Goal: Task Accomplishment & Management: Manage account settings

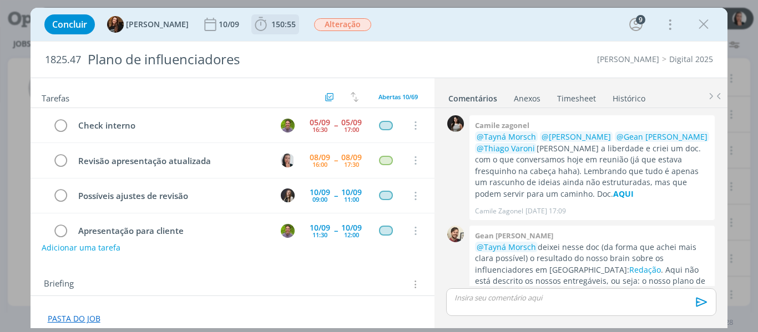
click at [255, 19] on icon "dialog" at bounding box center [261, 24] width 12 height 14
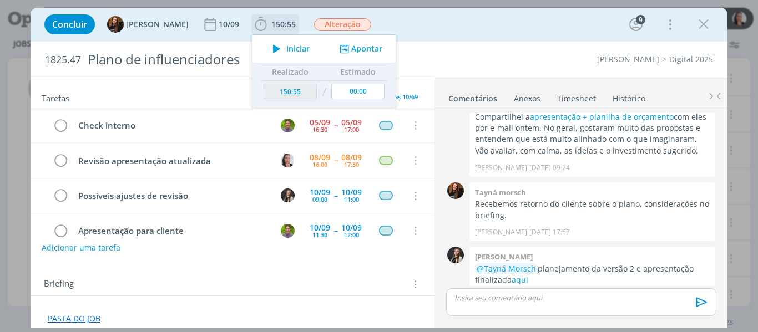
click at [291, 48] on span "Iniciar" at bounding box center [297, 49] width 23 height 8
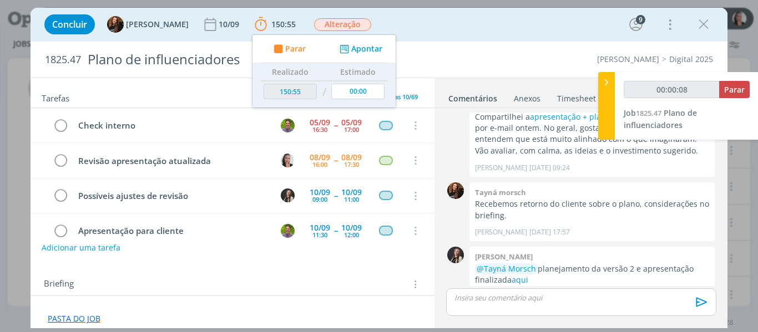
type input "00:00:09"
click at [610, 91] on div at bounding box center [606, 106] width 17 height 68
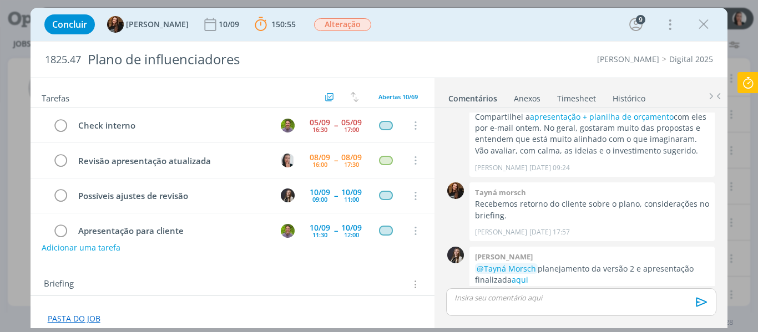
click at [409, 27] on div "Concluir Tayná Morsch 10/09 150:55 Parar Apontar Data * 08/09/2025 Horas * 00:0…" at bounding box center [379, 24] width 681 height 27
click at [620, 300] on p "dialog" at bounding box center [581, 298] width 252 height 10
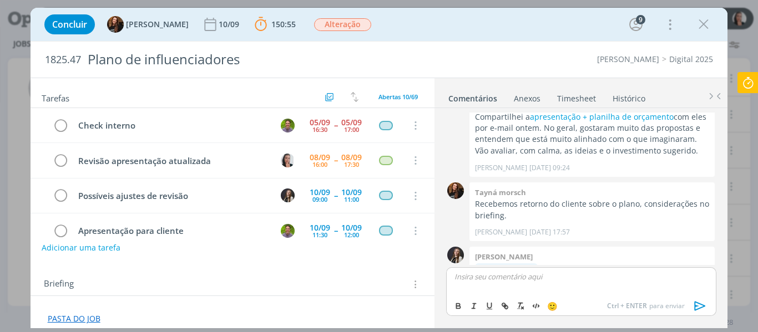
scroll to position [577, 0]
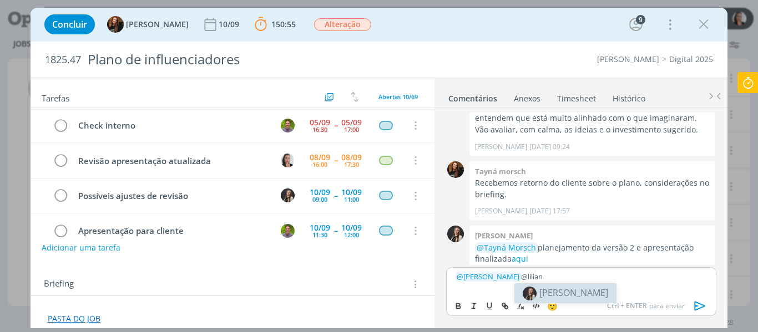
click at [566, 289] on span "[PERSON_NAME]" at bounding box center [573, 293] width 69 height 12
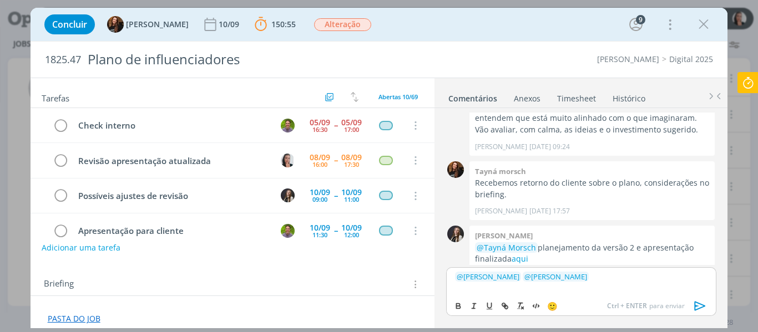
click at [590, 281] on p "﻿ @ Tayná Morsch ﻿ ﻿ @ Lílian Fengler ﻿" at bounding box center [581, 277] width 252 height 10
click at [637, 277] on p "﻿ @ Tayná Morsch ﻿ ﻿ @ Lílian Fengler ﻿" at bounding box center [581, 277] width 252 height 10
click at [689, 278] on p "﻿ @ Tayná Morsch ﻿ ﻿ @ Lílian Fengler ﻿ apresentação revisada aqui" at bounding box center [581, 277] width 252 height 10
click at [657, 279] on p "﻿ @ Tayná Morsch ﻿ ﻿ @ Lílian Fengler ﻿ apresentação revisada aqui." at bounding box center [581, 277] width 252 height 10
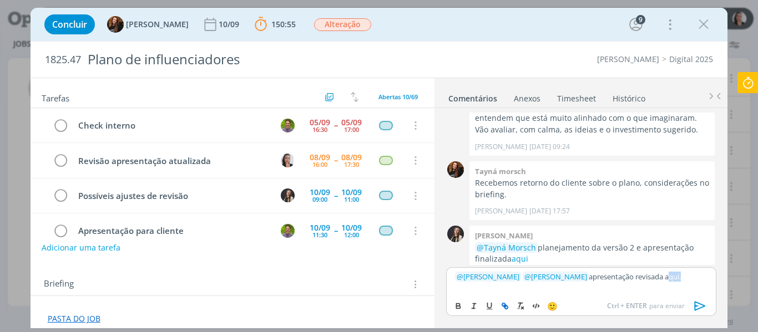
click at [505, 308] on icon "dialog" at bounding box center [505, 307] width 3 height 3
paste input "https://sobeae.sharepoint.com/:p:/s/SOBEAE/EUa0OQuGDzxLtobha1LYL44Biy1WPKUU4As1…"
type input "https://sobeae.sharepoint.com/:p:/s/SOBEAE/EUa0OQuGDzxLtobha1LYL44Biy1WPKUU4As1…"
click at [682, 256] on link "dialog" at bounding box center [685, 256] width 29 height 10
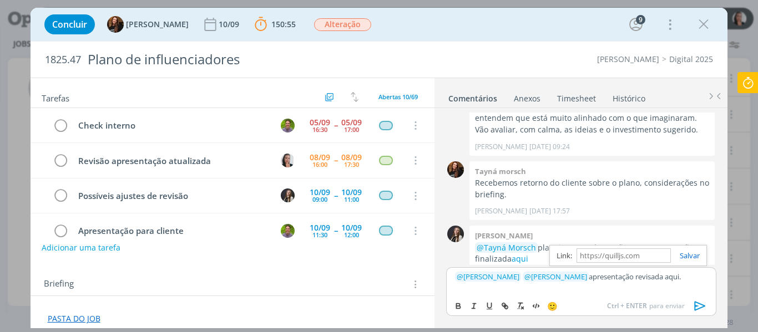
scroll to position [0, 0]
click at [679, 272] on p "﻿ @ Tayná Morsch ﻿ ﻿ @ Lílian Fengler ﻿ apresentação revisada aqui ." at bounding box center [581, 277] width 252 height 10
click at [679, 275] on p "﻿ @ Tayná Morsch ﻿ ﻿ @ Lílian Fengler ﻿ apresentação revisada aqui ." at bounding box center [581, 277] width 252 height 10
click at [702, 310] on icon "dialog" at bounding box center [700, 306] width 17 height 17
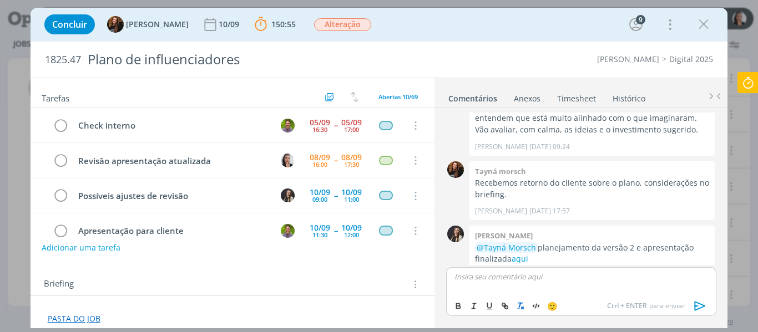
scroll to position [618, 0]
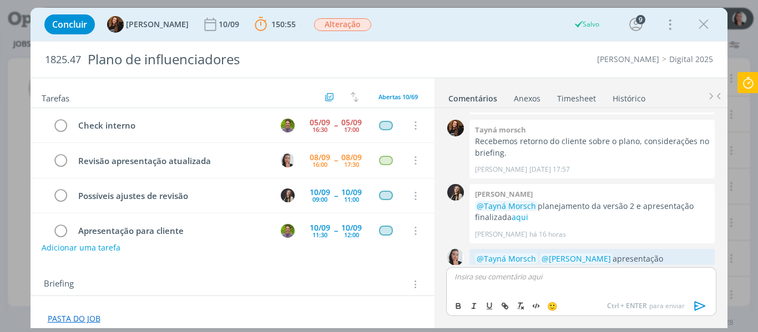
click at [751, 77] on icon at bounding box center [748, 83] width 20 height 22
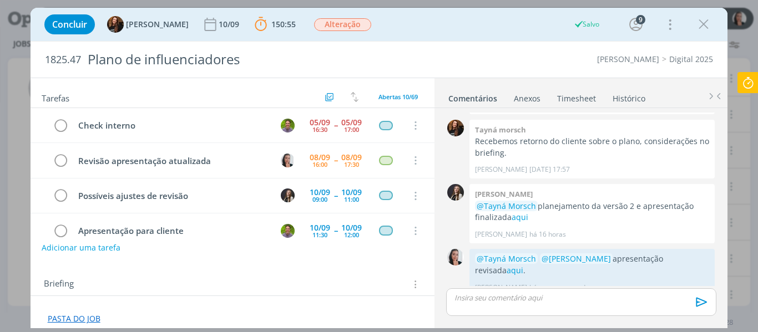
scroll to position [597, 0]
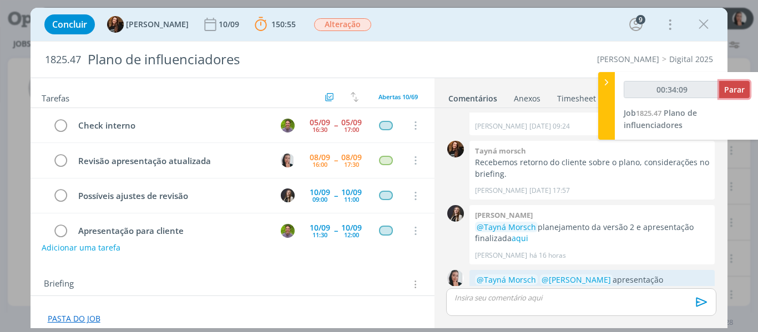
click at [733, 90] on span "Parar" at bounding box center [734, 89] width 21 height 11
type input "00:35:00"
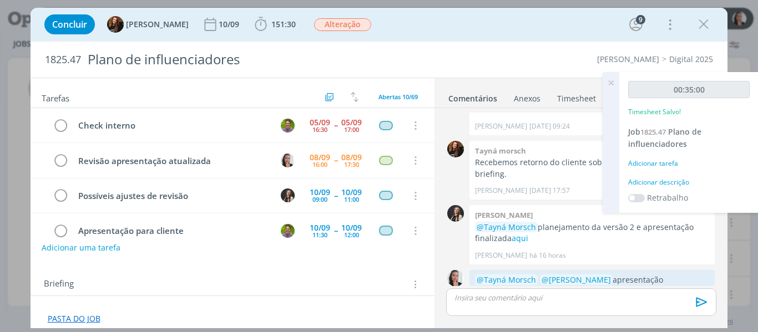
click at [668, 182] on div "Adicionar descrição" at bounding box center [688, 182] width 121 height 10
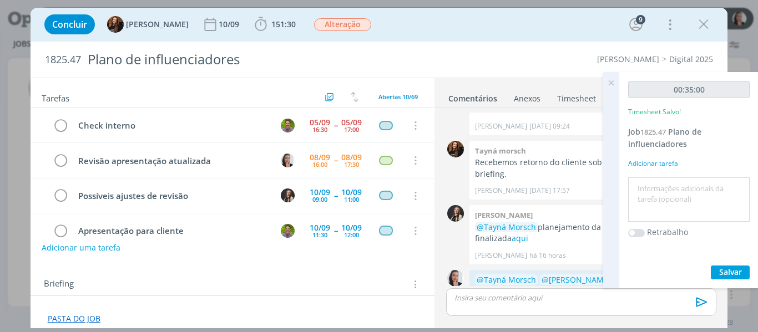
click at [680, 201] on textarea at bounding box center [689, 199] width 116 height 39
click at [712, 197] on textarea "revis]ao" at bounding box center [689, 199] width 116 height 39
type textarea "revisão PPT"
click at [721, 271] on span "Salvar" at bounding box center [730, 272] width 23 height 11
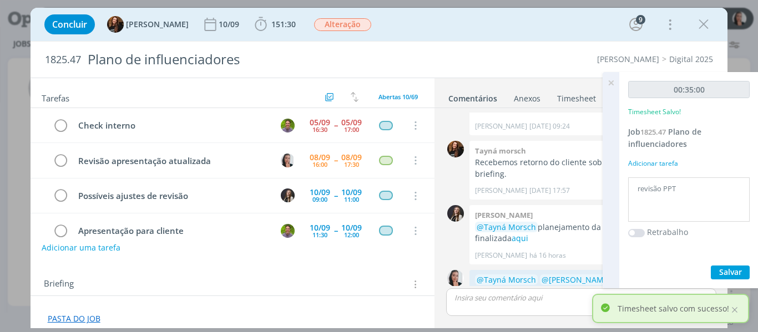
drag, startPoint x: 612, startPoint y: 80, endPoint x: 599, endPoint y: 88, distance: 15.4
click at [612, 80] on icon at bounding box center [611, 83] width 20 height 22
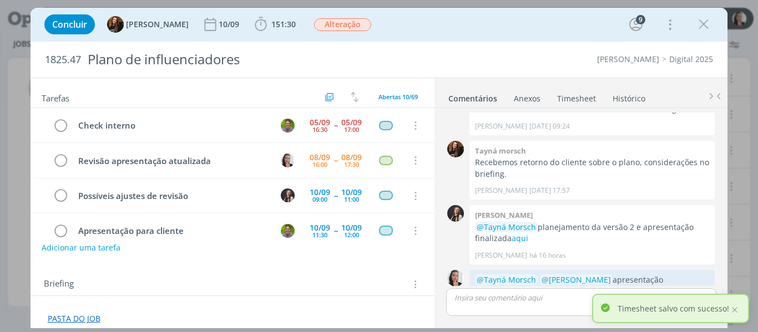
click at [585, 91] on link "Timesheet" at bounding box center [576, 96] width 40 height 16
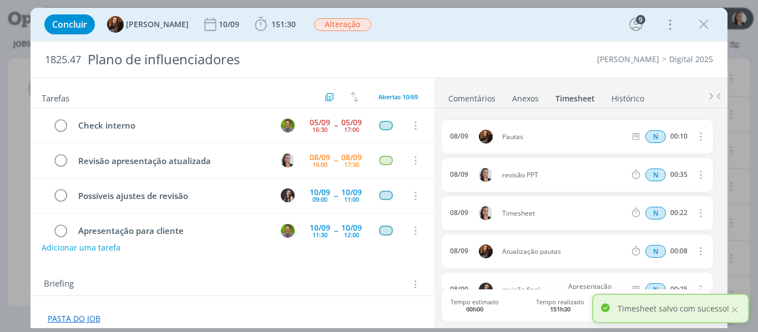
scroll to position [55, 0]
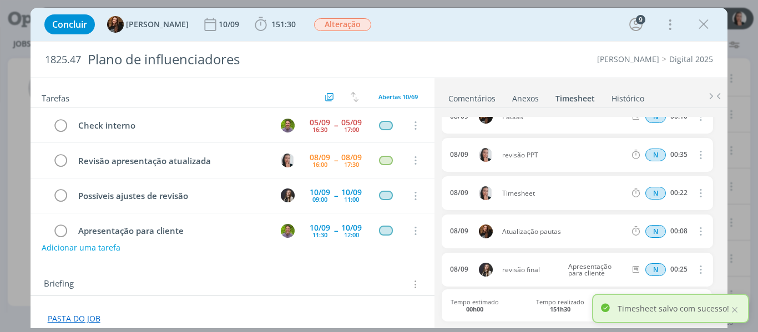
click at [694, 194] on icon "dialog" at bounding box center [700, 192] width 12 height 13
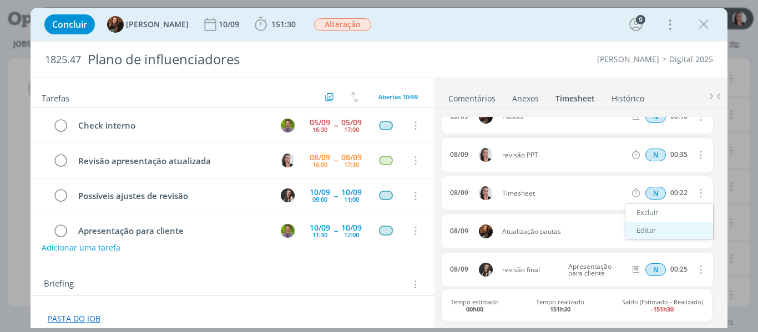
click at [681, 229] on link "Editar" at bounding box center [669, 231] width 88 height 18
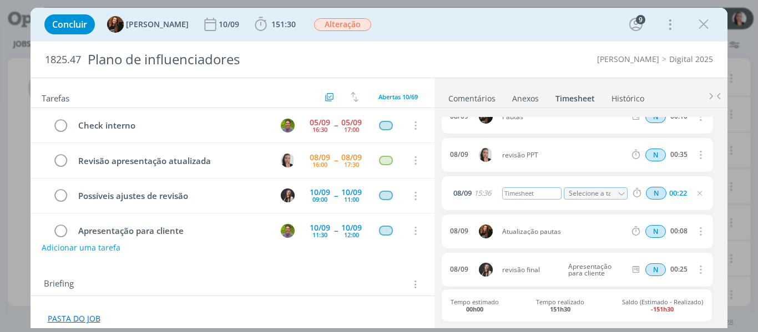
click at [523, 191] on div "Timesheet" at bounding box center [532, 193] width 60 height 12
click at [479, 99] on link "Comentários" at bounding box center [472, 96] width 48 height 16
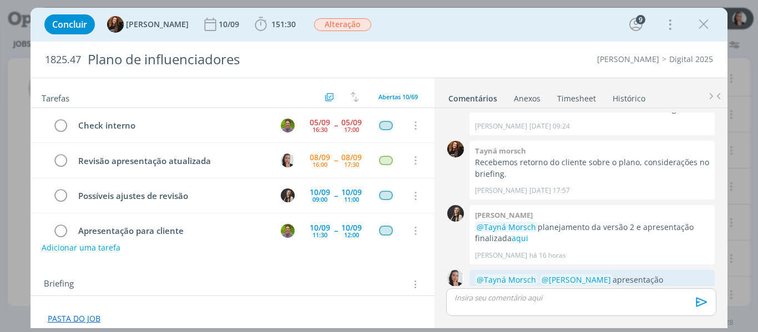
click at [579, 98] on link "Timesheet" at bounding box center [576, 96] width 40 height 16
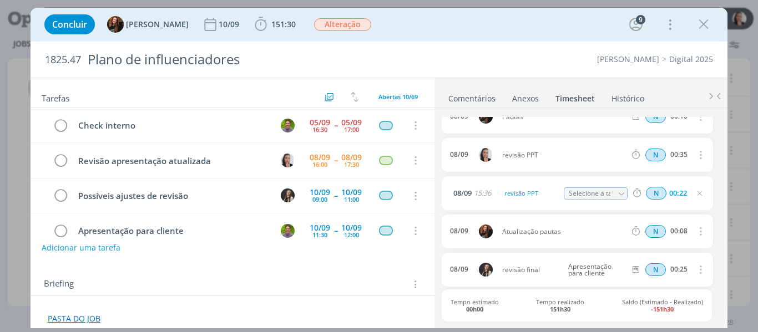
click at [478, 104] on link "Comentários" at bounding box center [472, 96] width 48 height 16
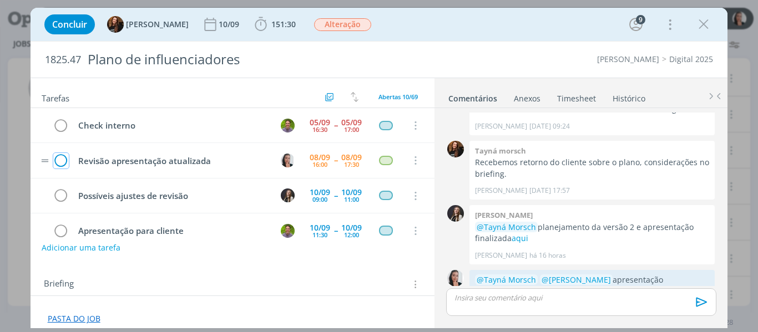
click at [58, 160] on icon "dialog" at bounding box center [61, 161] width 16 height 17
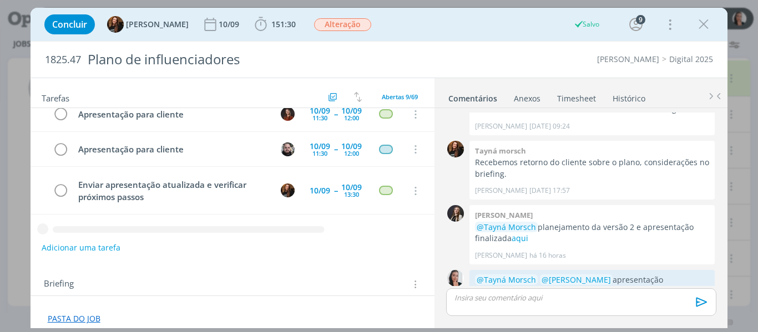
scroll to position [207, 0]
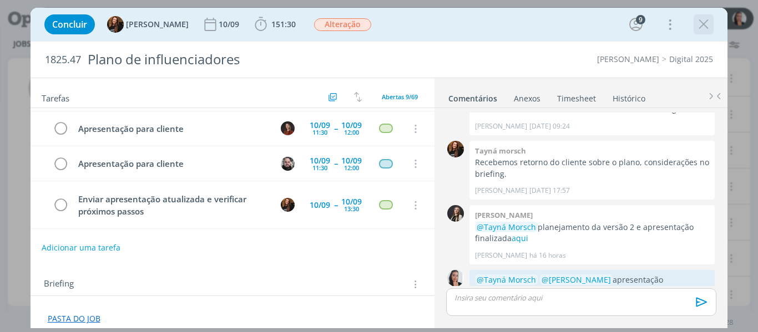
click at [711, 24] on icon "dialog" at bounding box center [703, 24] width 17 height 17
click at [541, 29] on div at bounding box center [379, 166] width 758 height 332
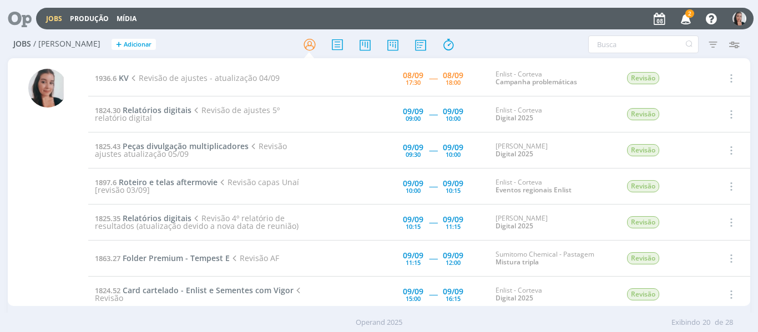
click at [691, 11] on span "2" at bounding box center [689, 13] width 9 height 8
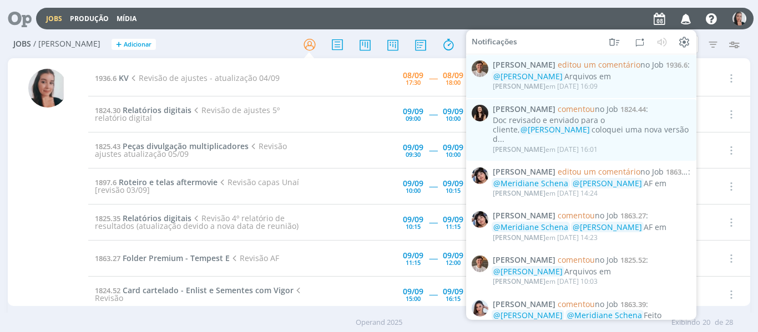
click at [691, 11] on icon "button" at bounding box center [685, 18] width 19 height 19
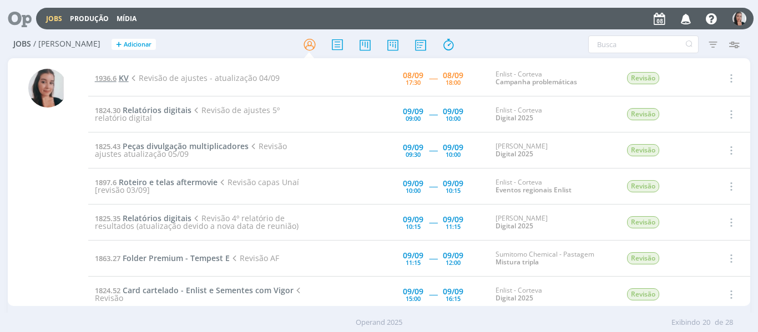
click at [118, 77] on link "1936.6 KV" at bounding box center [112, 78] width 34 height 11
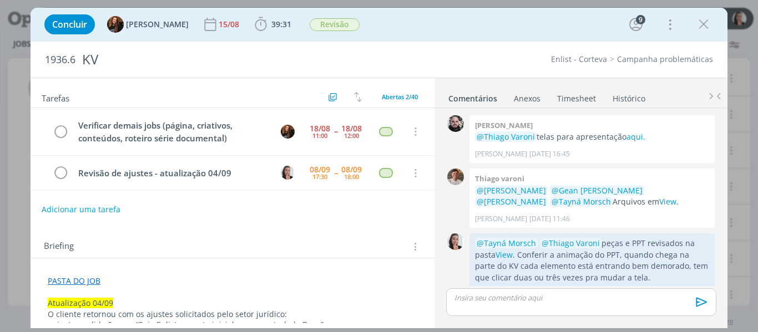
scroll to position [1086, 0]
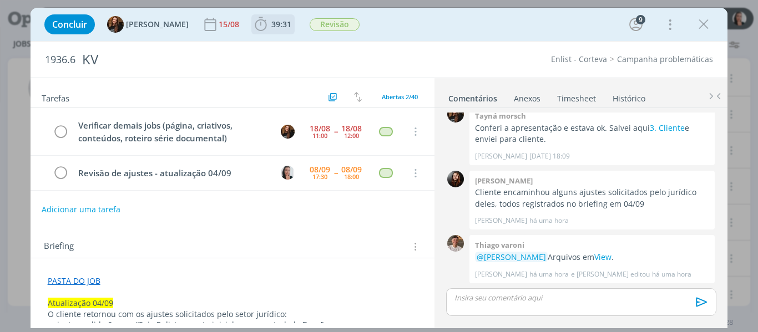
click at [252, 24] on icon "dialog" at bounding box center [260, 24] width 17 height 17
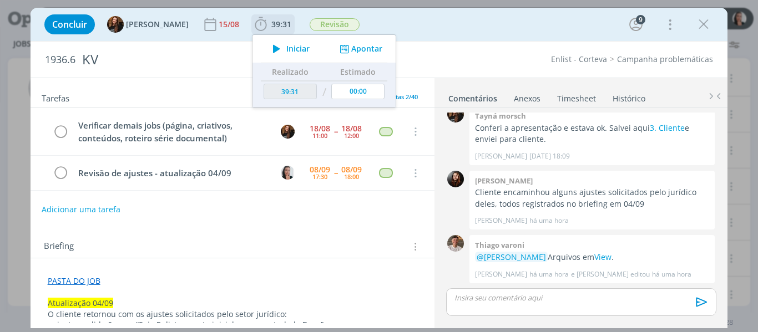
click at [292, 48] on span "Iniciar" at bounding box center [297, 49] width 23 height 8
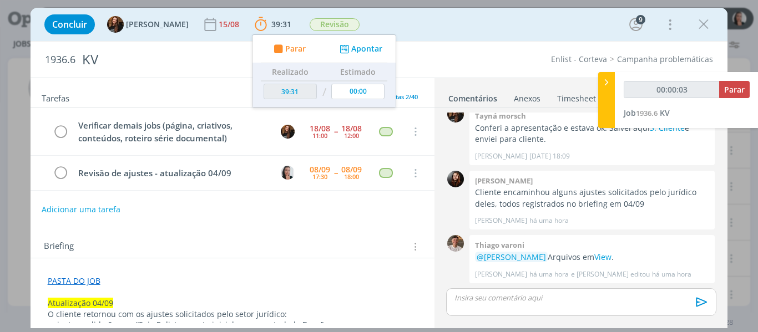
type input "00:00:05"
click at [610, 100] on div at bounding box center [606, 100] width 17 height 56
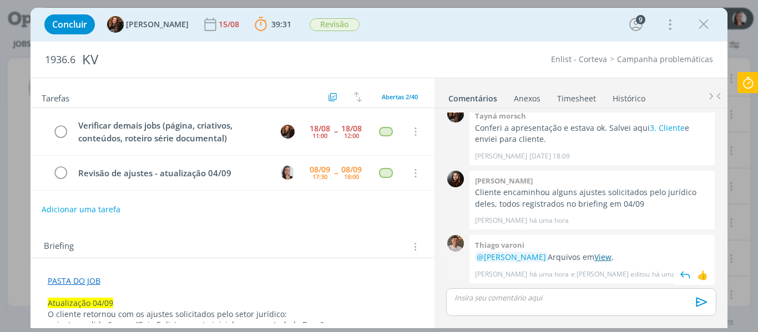
click at [607, 257] on link "View" at bounding box center [602, 257] width 17 height 11
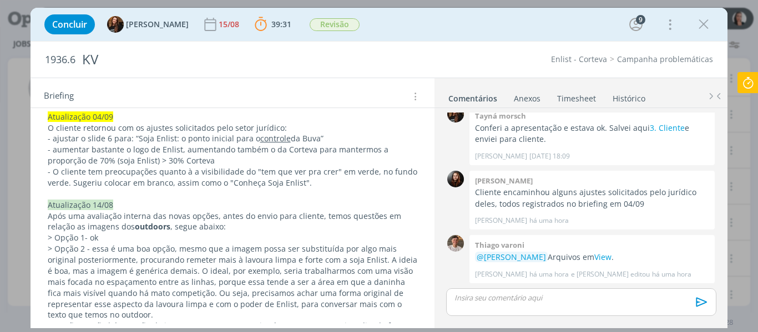
scroll to position [166, 0]
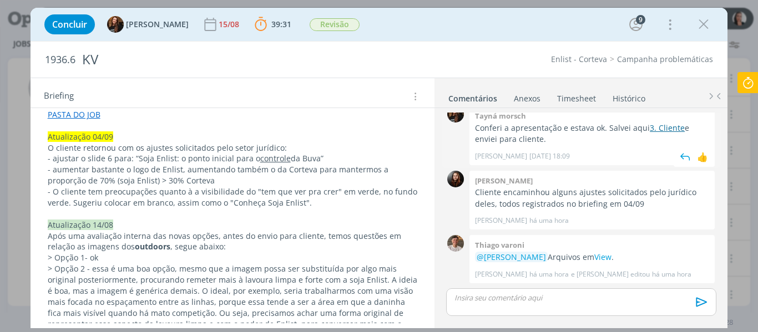
click at [668, 128] on link "3. Cliente" at bounding box center [667, 128] width 35 height 11
click at [386, 19] on div "Concluir Tayná Morsch 15/08 39:31 Parar Apontar Data * 08/09/2025 Horas * 00:00…" at bounding box center [379, 24] width 681 height 27
click at [449, 27] on div "Concluir Tayná Morsch 15/08 39:31 Parar Apontar Data * 08/09/2025 Horas * 00:00…" at bounding box center [379, 24] width 681 height 27
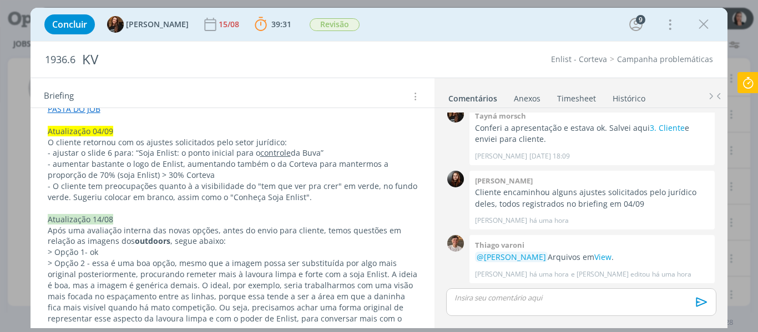
scroll to position [150, 0]
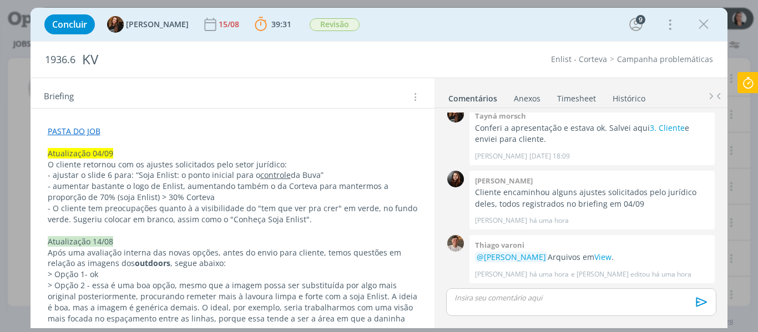
click at [166, 138] on p "dialog" at bounding box center [233, 142] width 370 height 11
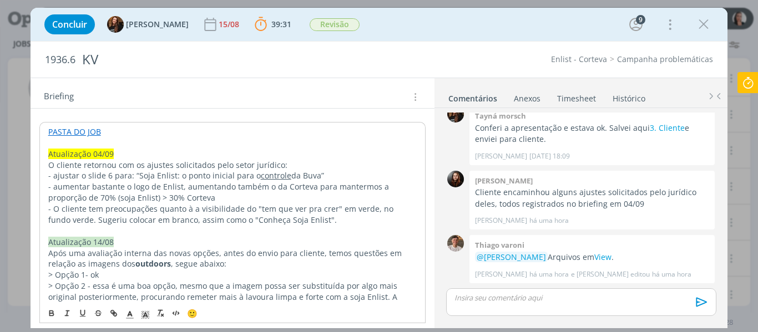
click at [160, 135] on p "PASTA DO JOB" at bounding box center [232, 131] width 369 height 11
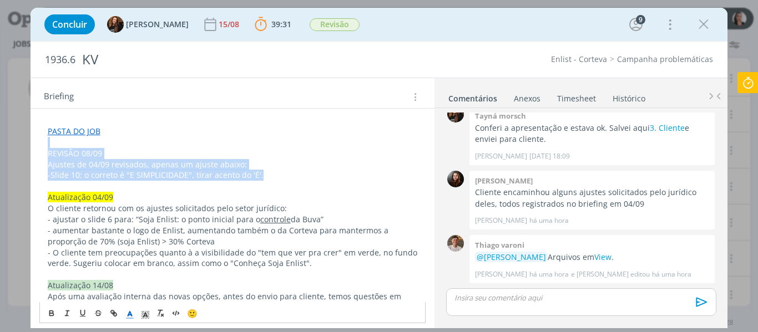
drag, startPoint x: 272, startPoint y: 175, endPoint x: 32, endPoint y: 148, distance: 241.7
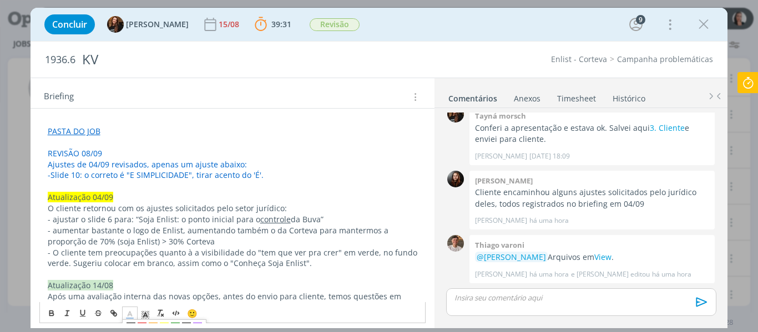
click at [130, 313] on polyline "dialog" at bounding box center [130, 314] width 4 height 4
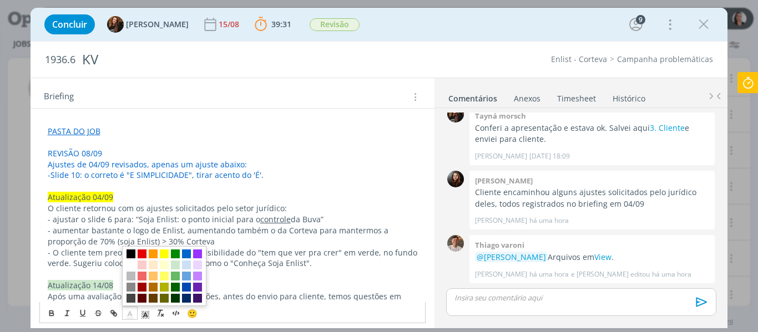
click at [128, 293] on span "dialog" at bounding box center [164, 276] width 84 height 60
click at [132, 297] on span "dialog" at bounding box center [130, 298] width 9 height 9
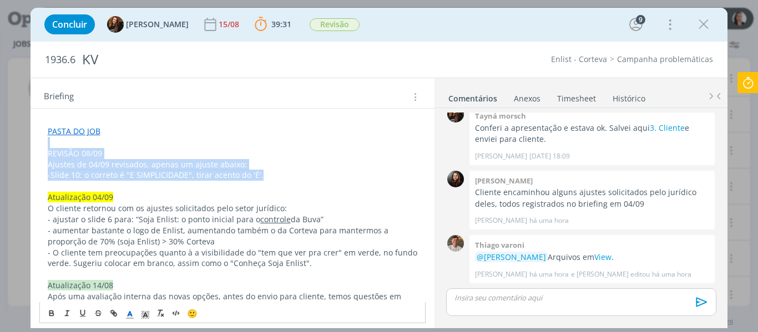
click at [93, 175] on span "-Slide 10: o correto é "E SIMPLICIDADE", tirar acento do 'É'." at bounding box center [156, 175] width 216 height 11
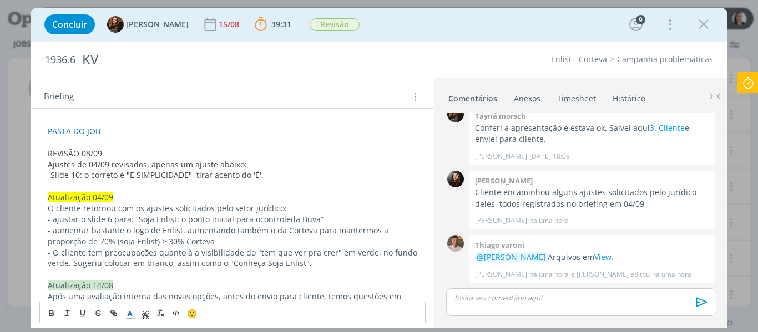
click at [88, 154] on span "REVISÃO 08/09" at bounding box center [75, 153] width 54 height 11
click at [144, 316] on icon "dialog" at bounding box center [145, 315] width 10 height 10
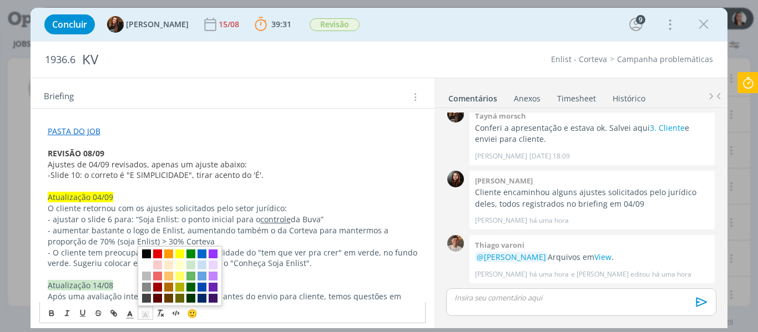
click at [146, 252] on span "dialog" at bounding box center [146, 254] width 9 height 9
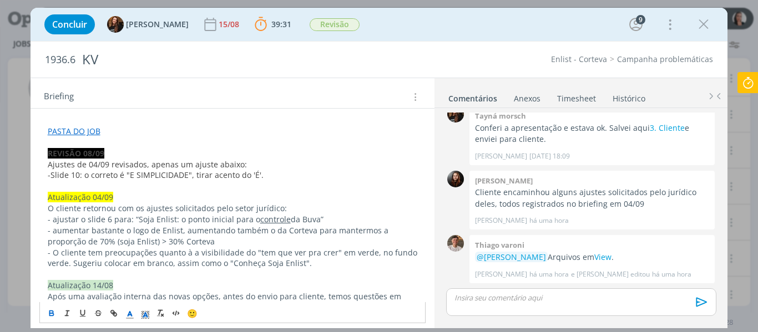
click at [129, 315] on line "dialog" at bounding box center [129, 315] width 3 height 0
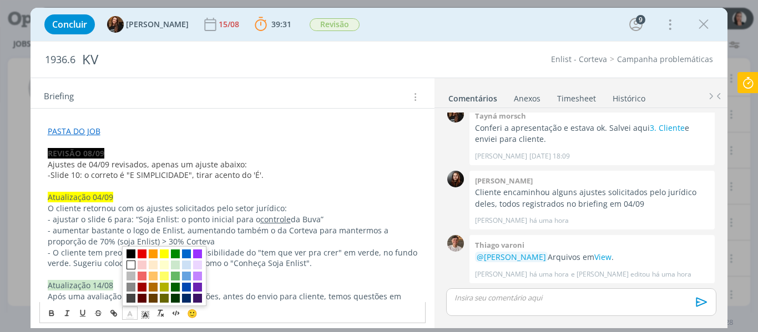
click at [129, 265] on span "dialog" at bounding box center [130, 265] width 9 height 9
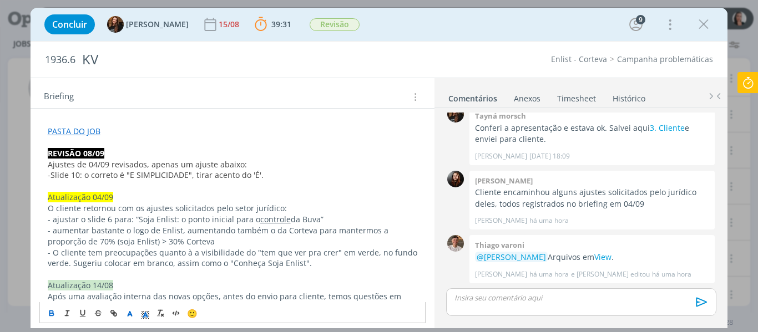
click at [280, 173] on p "-Slide 10: o correto é "E SIMPLICIDADE", tirar acento do 'É'." at bounding box center [233, 175] width 370 height 11
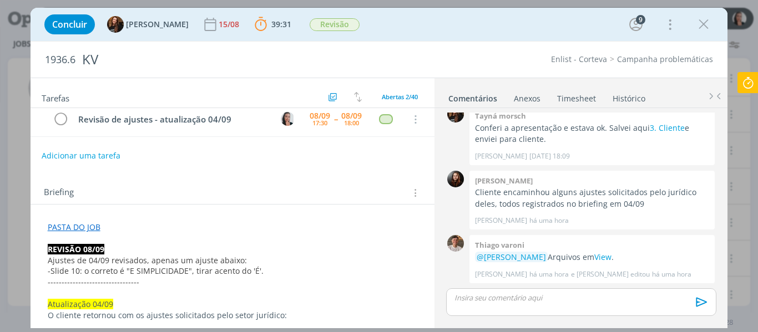
scroll to position [0, 0]
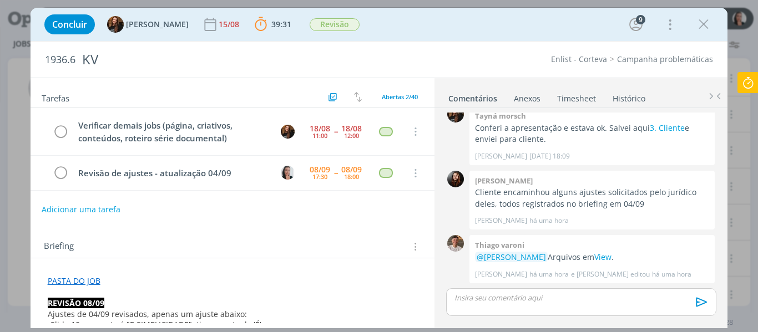
click at [556, 31] on div "Concluir Tayná Morsch 15/08 39:31 Parar Apontar Data * 08/09/2025 Horas * 00:00…" at bounding box center [379, 24] width 681 height 27
click at [471, 24] on div "Concluir Tayná Morsch 15/08 39:31 Parar Apontar Data * 08/09/2025 Horas * 00:00…" at bounding box center [379, 24] width 681 height 27
click at [466, 26] on div "Concluir Tayná Morsch 15/08 39:31 Parar Apontar Data * 08/09/2025 Horas * 00:00…" at bounding box center [379, 24] width 681 height 27
click at [485, 37] on div "Concluir Tayná Morsch 15/08 39:31 Parar Apontar Data * 08/09/2025 Horas * 00:00…" at bounding box center [379, 24] width 681 height 27
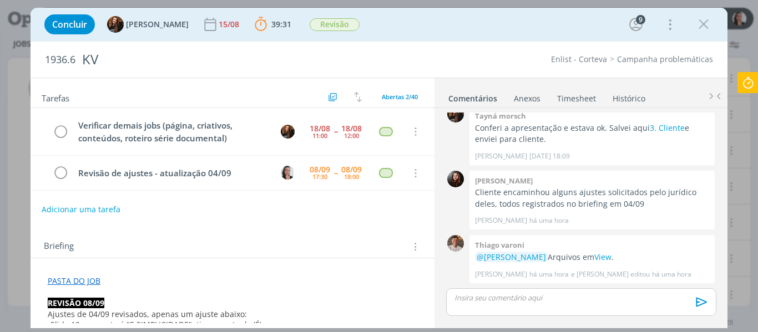
click at [485, 37] on div "Concluir Tayná Morsch 15/08 39:31 Parar Apontar Data * 08/09/2025 Horas * 00:00…" at bounding box center [379, 24] width 681 height 27
click at [543, 298] on p "dialog" at bounding box center [581, 298] width 252 height 10
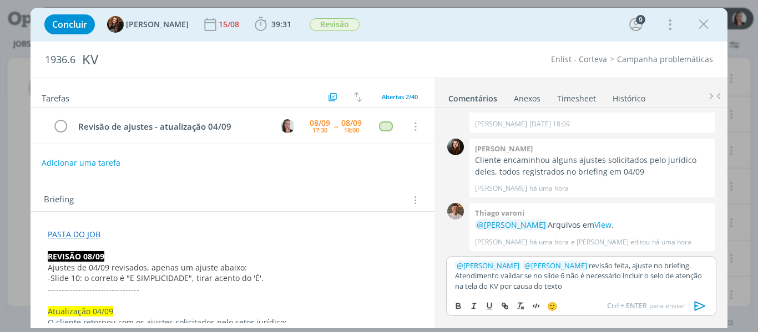
scroll to position [111, 0]
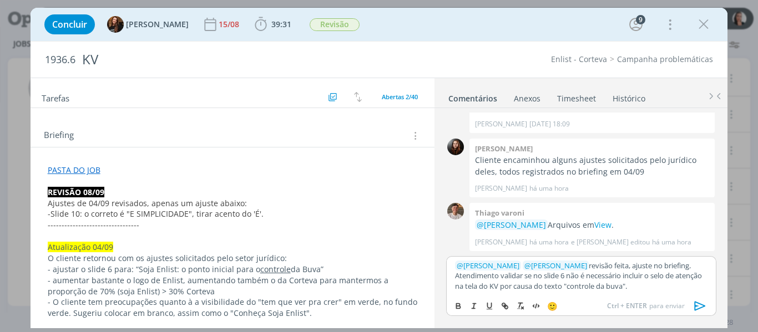
click at [704, 310] on icon "dialog" at bounding box center [700, 306] width 17 height 17
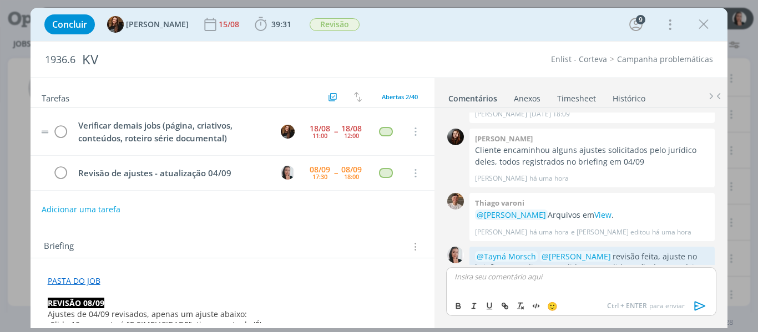
scroll to position [1182, 0]
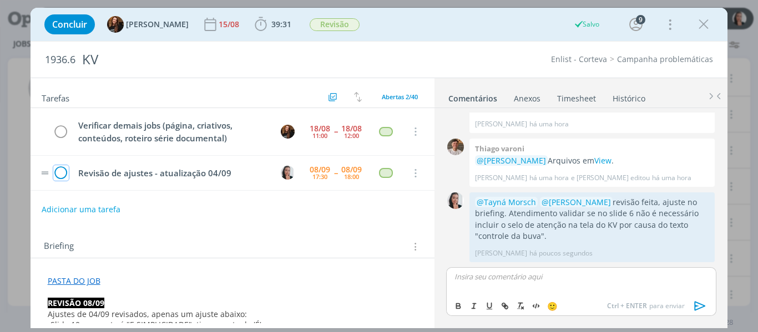
click at [59, 173] on icon "dialog" at bounding box center [61, 173] width 16 height 17
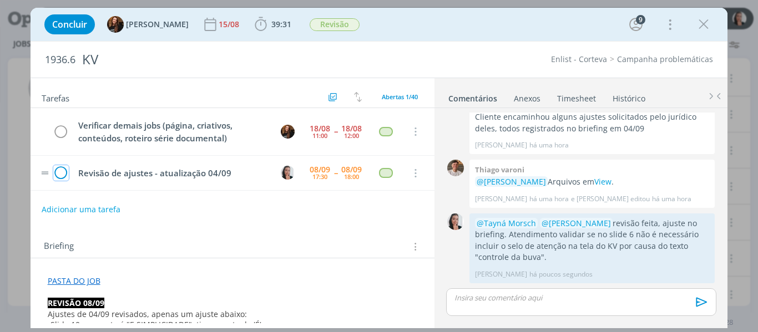
scroll to position [1161, 0]
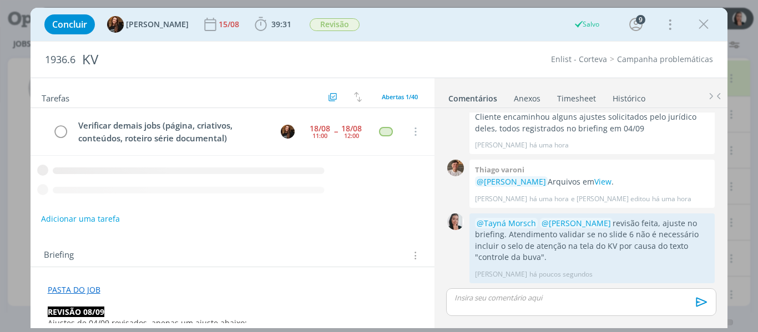
click at [71, 210] on button "Adicionar uma tarefa" at bounding box center [80, 219] width 79 height 19
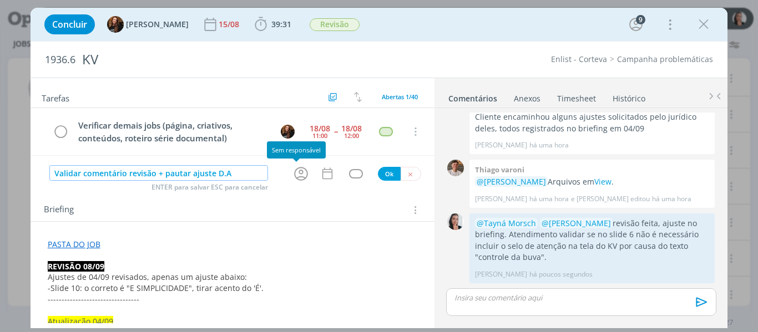
click at [300, 178] on icon "dialog" at bounding box center [301, 174] width 14 height 14
type input "Validar comentário revisão + pautar ajuste D.A"
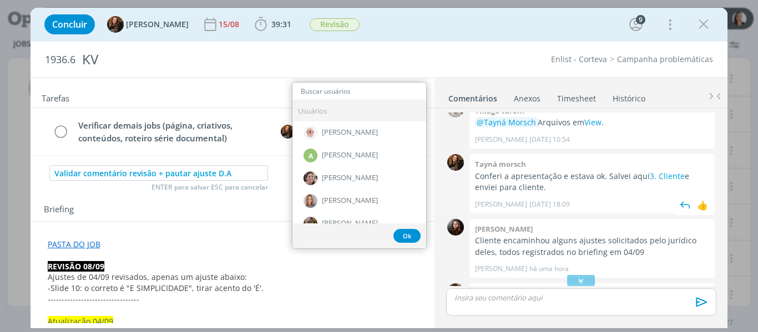
scroll to position [995, 0]
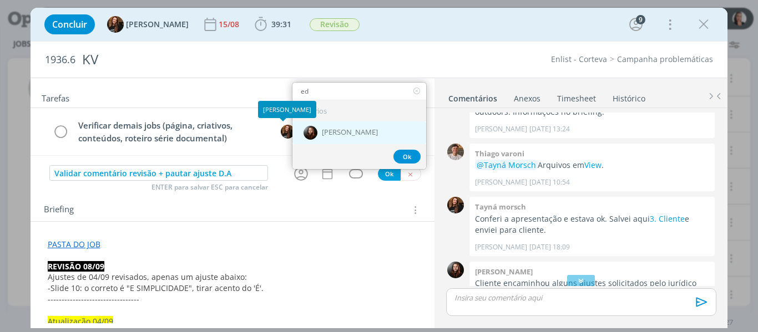
type input "ed"
click at [336, 127] on div "[PERSON_NAME]" at bounding box center [359, 132] width 134 height 23
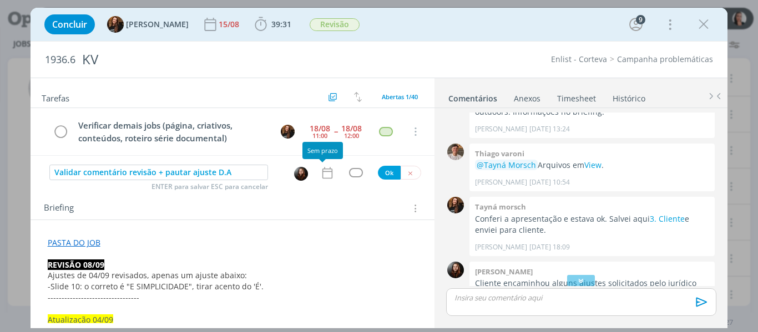
click at [322, 174] on icon "dialog" at bounding box center [327, 173] width 14 height 14
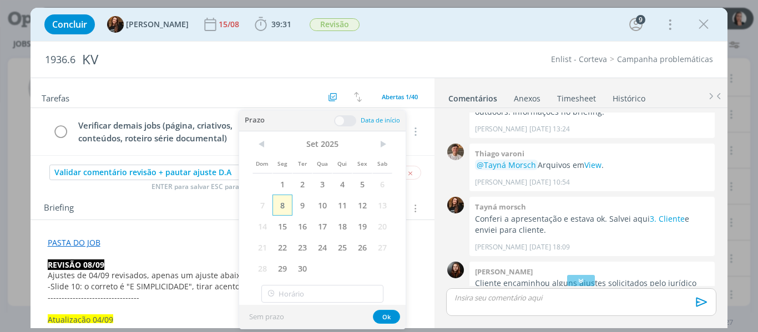
click at [281, 208] on span "8" at bounding box center [282, 205] width 20 height 21
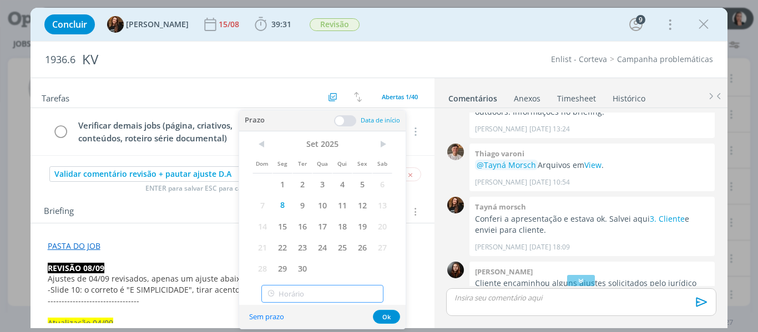
type input "18:00"
click at [293, 293] on input "18:00" at bounding box center [322, 294] width 122 height 18
drag, startPoint x: 288, startPoint y: 266, endPoint x: 333, endPoint y: 277, distance: 46.3
click at [288, 266] on div "18:00" at bounding box center [324, 265] width 124 height 20
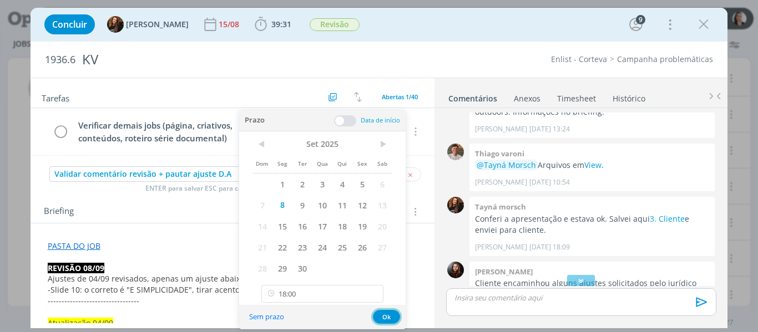
click at [388, 319] on button "Ok" at bounding box center [386, 317] width 27 height 14
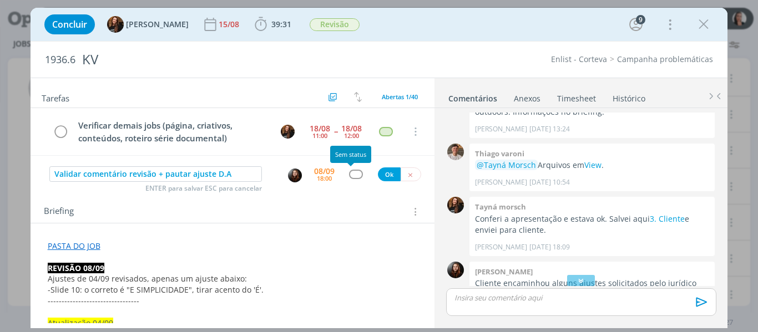
click at [349, 172] on div "dialog" at bounding box center [356, 174] width 14 height 9
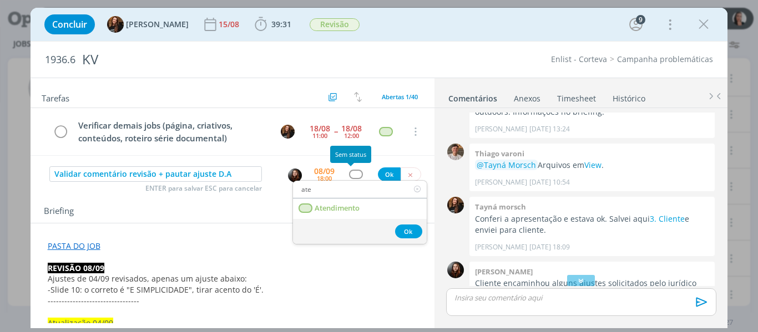
type input "ate"
click at [341, 212] on span "Atendimento" at bounding box center [337, 208] width 45 height 9
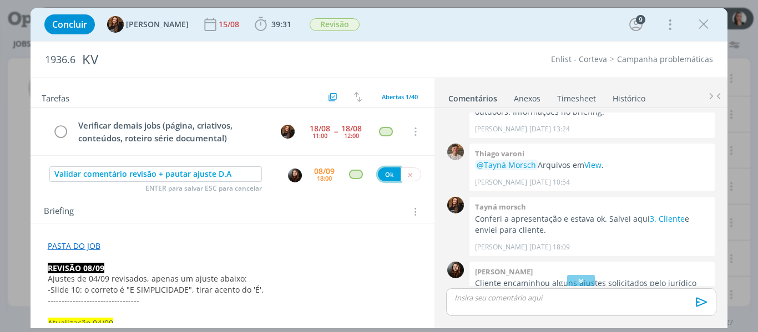
click at [379, 179] on button "Ok" at bounding box center [389, 175] width 23 height 14
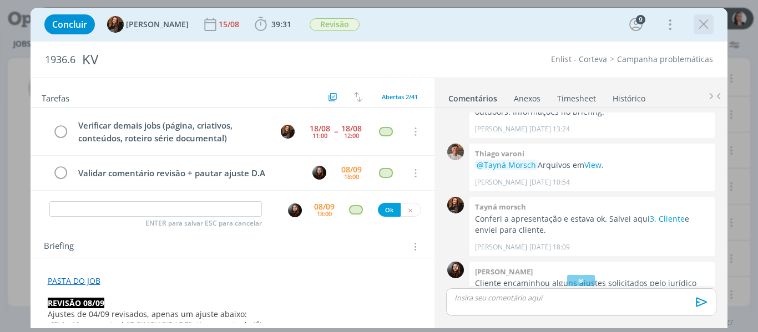
click at [704, 26] on icon "dialog" at bounding box center [703, 24] width 17 height 17
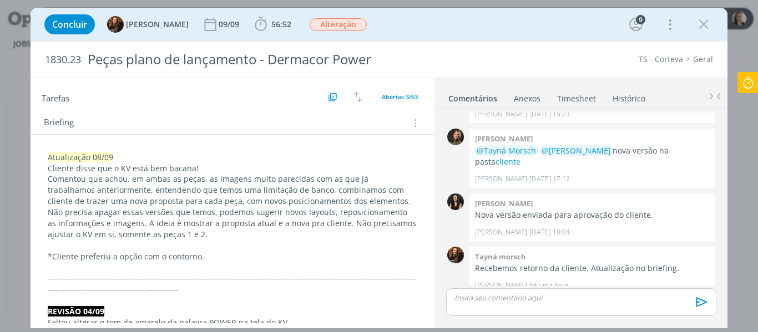
scroll to position [166, 0]
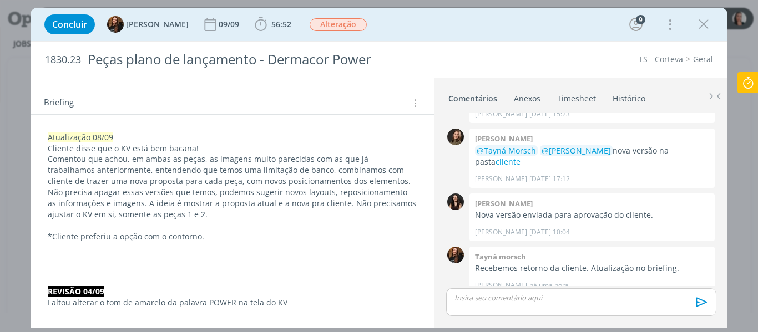
click at [749, 79] on icon at bounding box center [748, 83] width 20 height 22
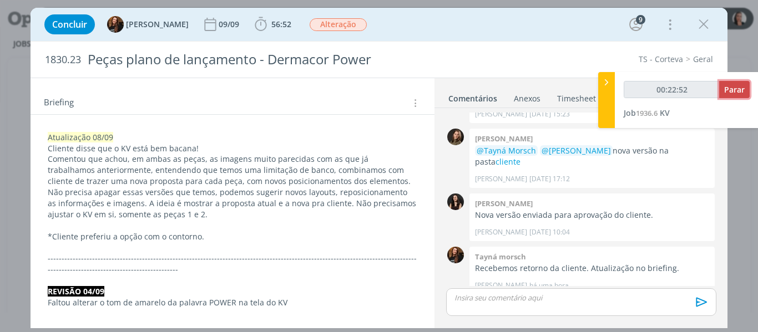
click at [744, 83] on button "Parar" at bounding box center [734, 89] width 31 height 17
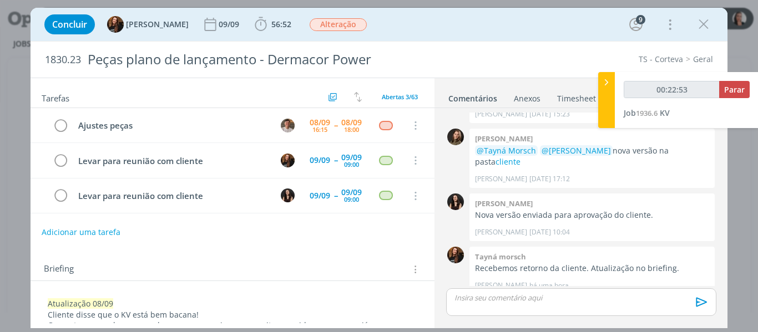
type input "00:23:00"
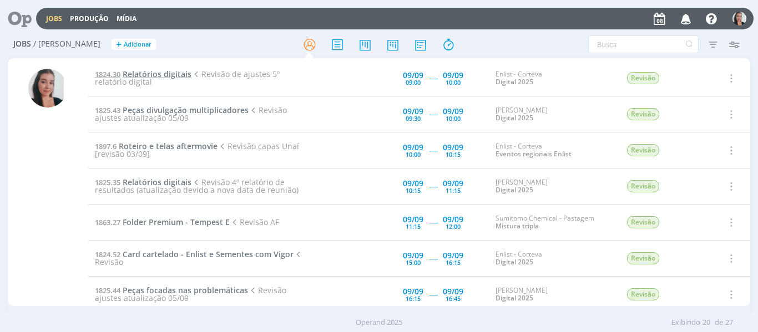
click at [171, 74] on span "Relatórios digitais" at bounding box center [157, 74] width 69 height 11
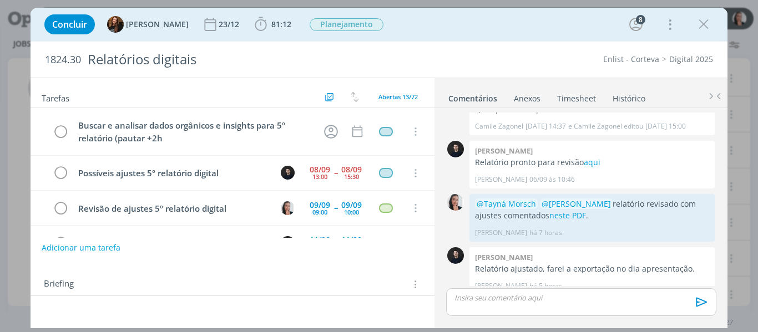
scroll to position [48, 0]
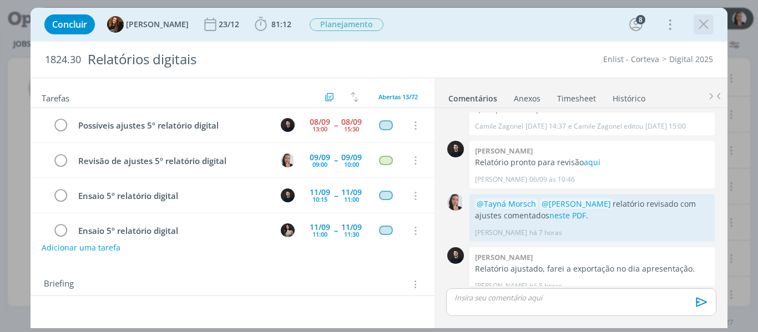
click at [708, 25] on icon "dialog" at bounding box center [703, 24] width 17 height 17
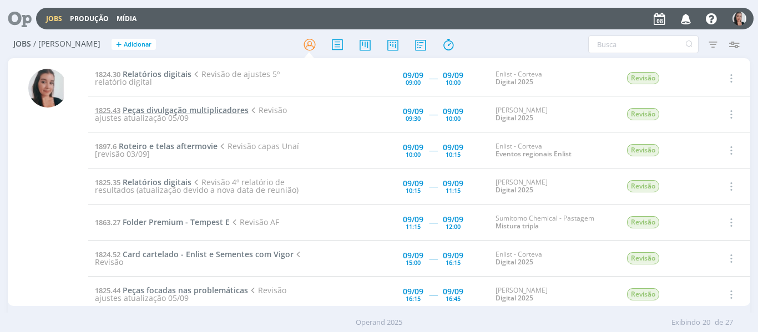
click at [210, 105] on span "Peças divulgação multiplicadores" at bounding box center [186, 110] width 126 height 11
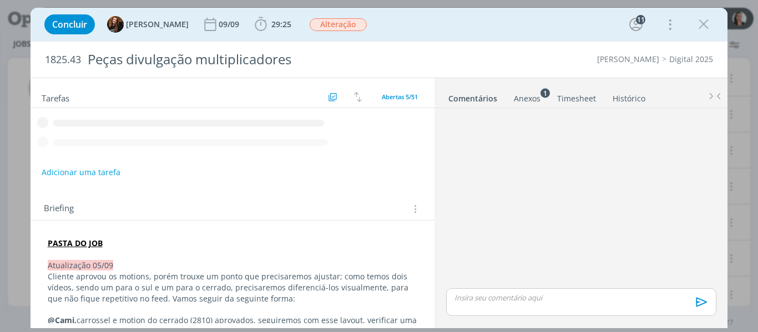
click at [707, 27] on icon "dialog" at bounding box center [703, 24] width 17 height 17
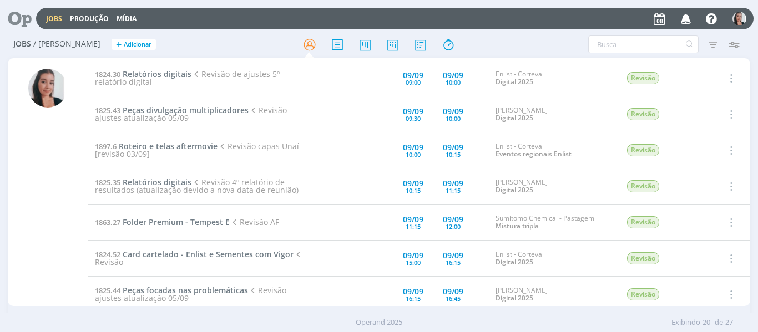
click at [198, 111] on span "Peças divulgação multiplicadores" at bounding box center [186, 110] width 126 height 11
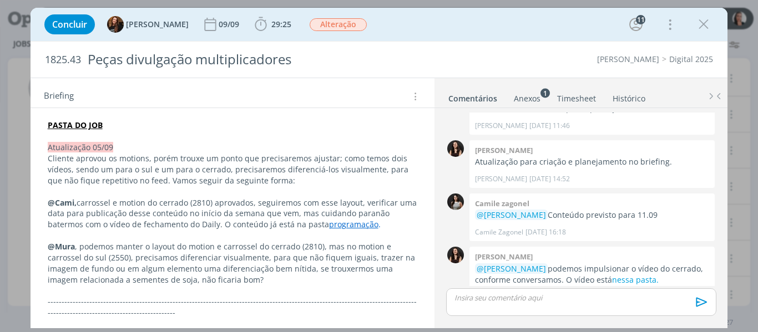
scroll to position [166, 0]
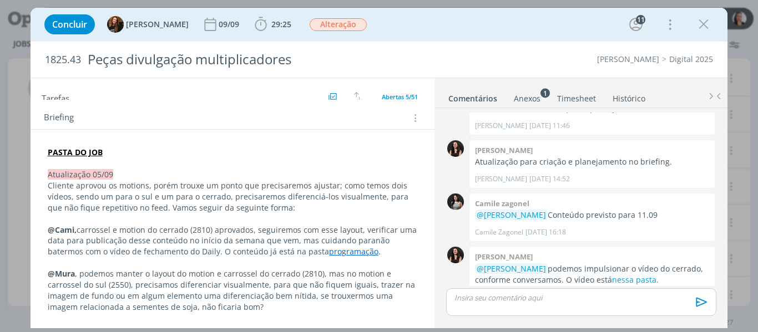
click at [82, 152] on strong "PASTA DO JOB" at bounding box center [75, 152] width 55 height 11
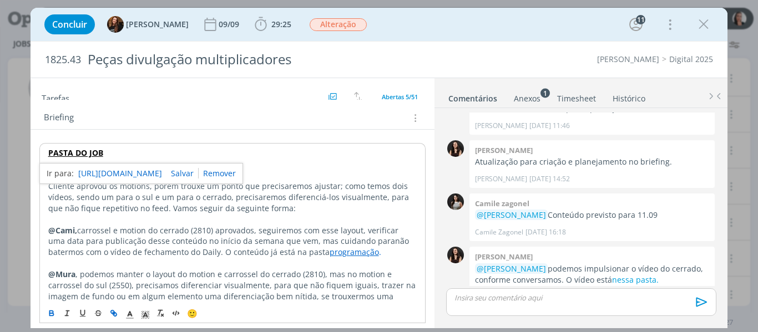
click at [108, 175] on link "https://sobeae.sharepoint.com/:f:/s/SOBEAE/EgWuIPtcFb9FrT3uJzFSIAIBYuRltk8tEY3c…" at bounding box center [120, 173] width 84 height 14
click at [702, 30] on icon "dialog" at bounding box center [703, 24] width 17 height 17
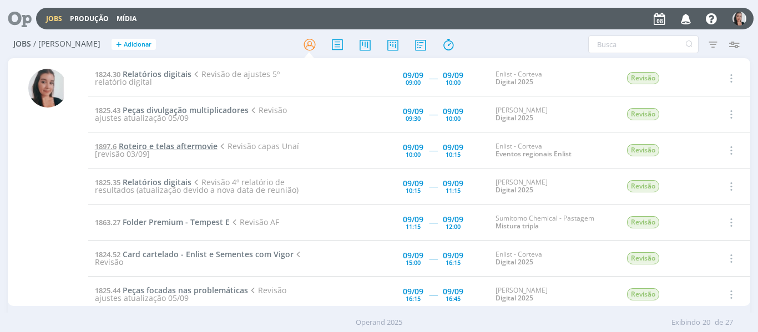
click at [154, 150] on span "Roteiro e telas aftermovie" at bounding box center [168, 146] width 99 height 11
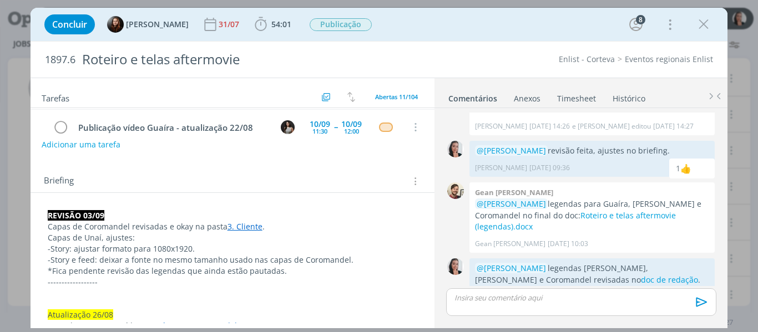
scroll to position [111, 0]
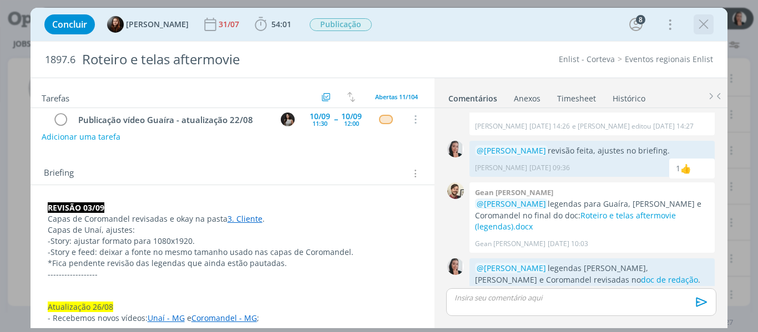
click at [703, 24] on icon "dialog" at bounding box center [703, 24] width 17 height 17
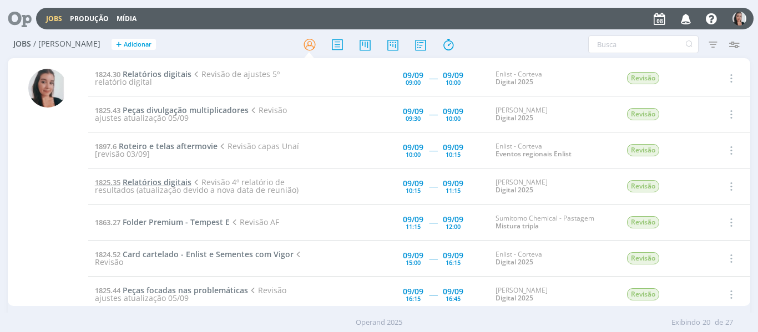
click at [176, 184] on span "Relatórios digitais" at bounding box center [157, 182] width 69 height 11
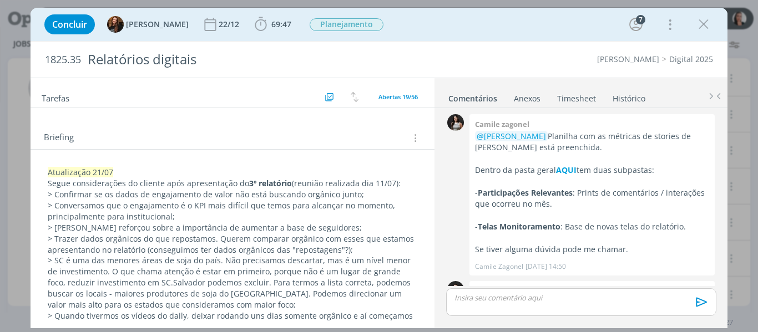
scroll to position [166, 0]
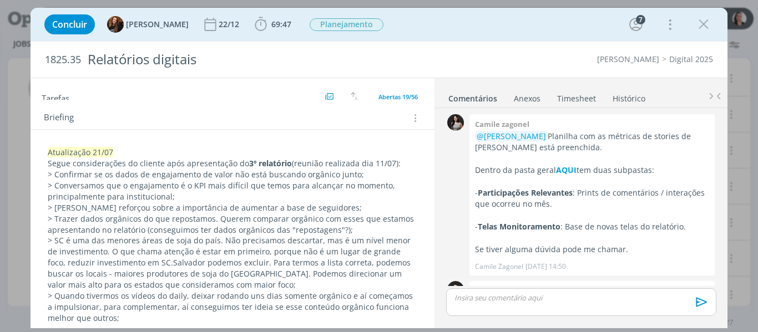
click at [571, 297] on link "aqui" at bounding box center [564, 302] width 17 height 11
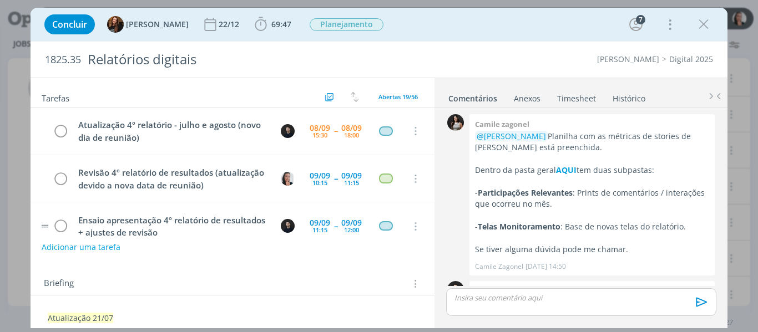
scroll to position [0, 0]
click at [253, 23] on icon "dialog" at bounding box center [260, 24] width 17 height 17
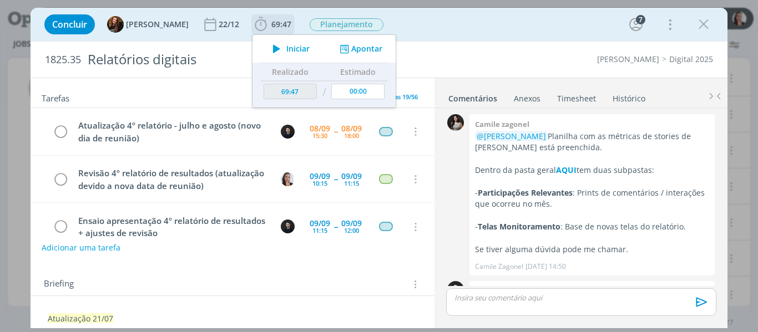
click at [289, 45] on span "Iniciar" at bounding box center [297, 49] width 23 height 8
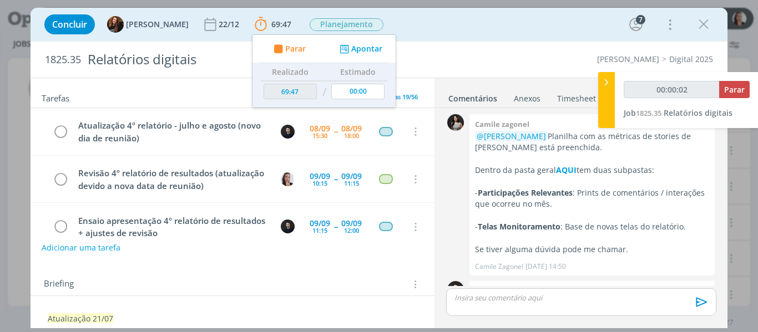
click at [453, 21] on div "Concluir Tayná Morsch 22/12 69:47 Parar Apontar Data * 08/09/2025 Horas * 00:00…" at bounding box center [379, 24] width 681 height 27
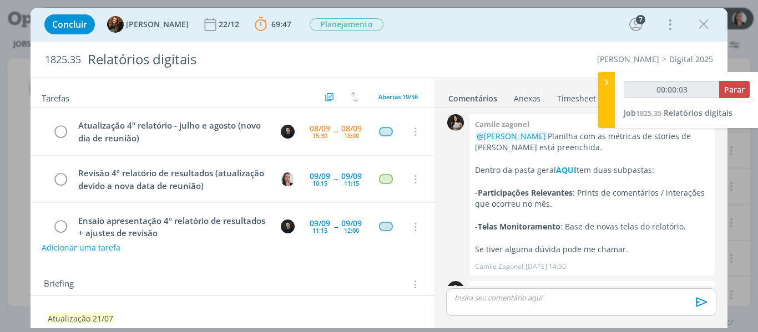
type input "00:00:05"
click at [603, 85] on icon at bounding box center [606, 83] width 11 height 12
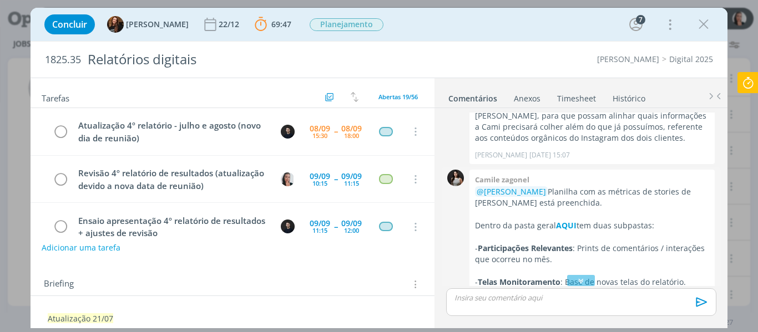
scroll to position [981, 0]
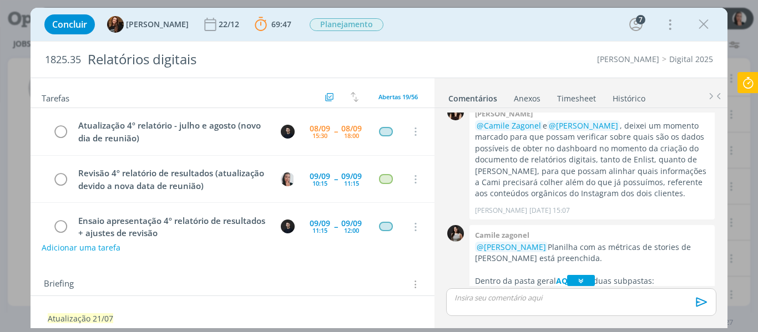
click at [571, 285] on div "dialog" at bounding box center [581, 280] width 28 height 11
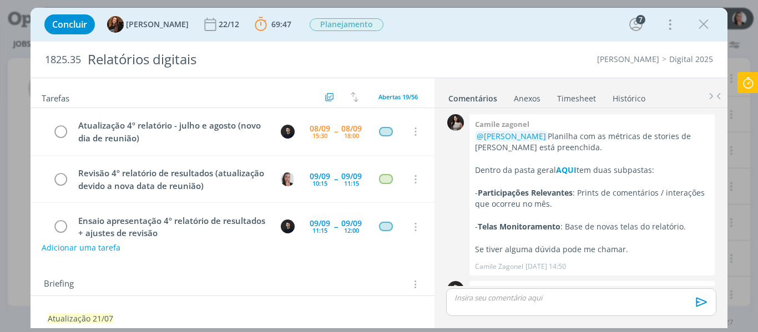
click at [479, 27] on div "Concluir Tayná Morsch 22/12 69:47 Parar Apontar Data * 08/09/2025 Horas * 00:00…" at bounding box center [379, 24] width 681 height 27
click at [552, 21] on div "Concluir Tayná Morsch 22/12 69:47 Parar Apontar Data * 08/09/2025 Horas * 00:00…" at bounding box center [379, 24] width 681 height 27
click at [748, 85] on icon at bounding box center [748, 83] width 20 height 22
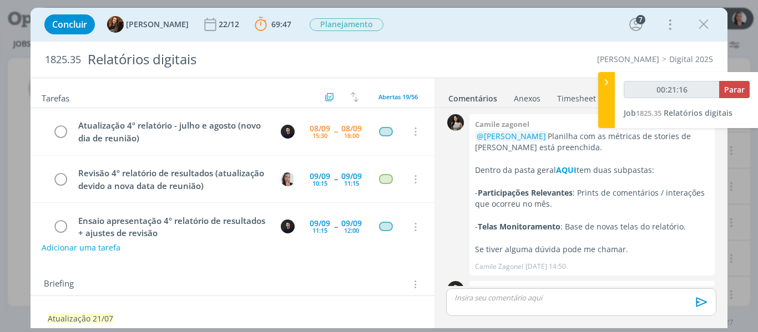
type input "00:21:17"
click at [733, 93] on span "Parar" at bounding box center [734, 89] width 21 height 11
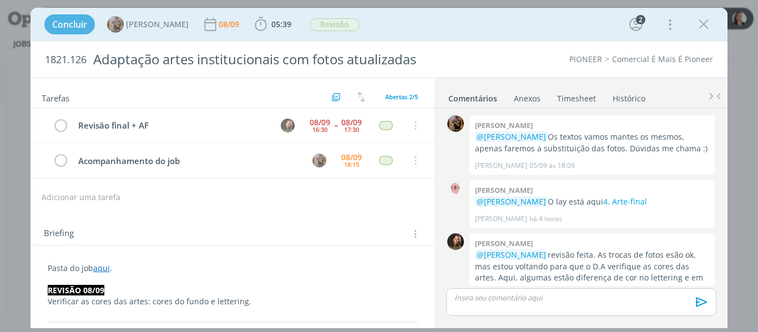
scroll to position [283, 0]
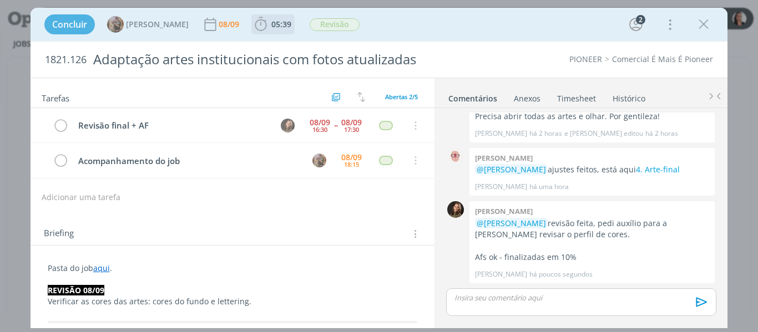
drag, startPoint x: 271, startPoint y: 29, endPoint x: 308, endPoint y: 35, distance: 38.2
click at [269, 29] on icon "dialog" at bounding box center [260, 24] width 17 height 17
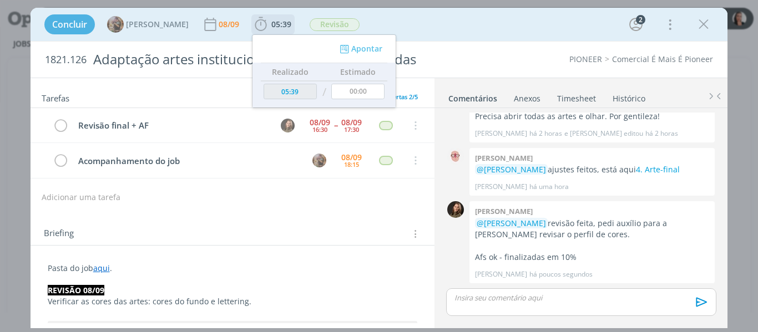
click at [371, 49] on div "Apontar" at bounding box center [360, 49] width 72 height 12
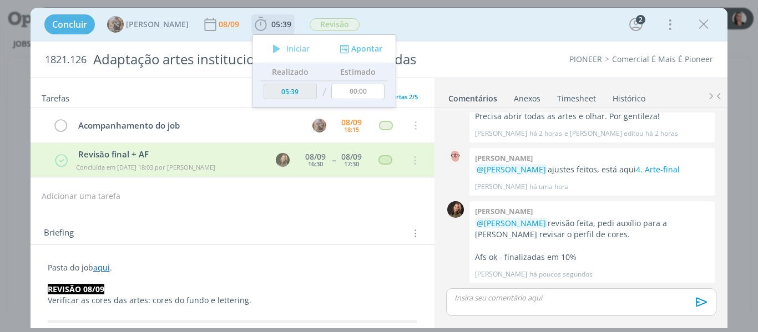
click at [364, 49] on div "Apontar" at bounding box center [360, 49] width 72 height 12
click at [395, 32] on div "Concluir Amanda Rodrigues 08/09 05:39 Iniciar Apontar Data * 08/09/2025 Horas *…" at bounding box center [379, 24] width 681 height 27
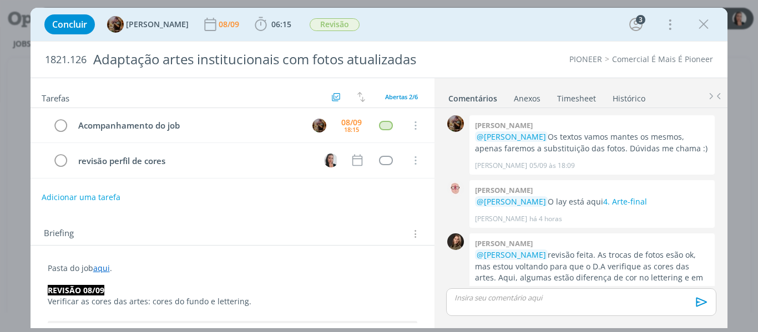
scroll to position [283, 0]
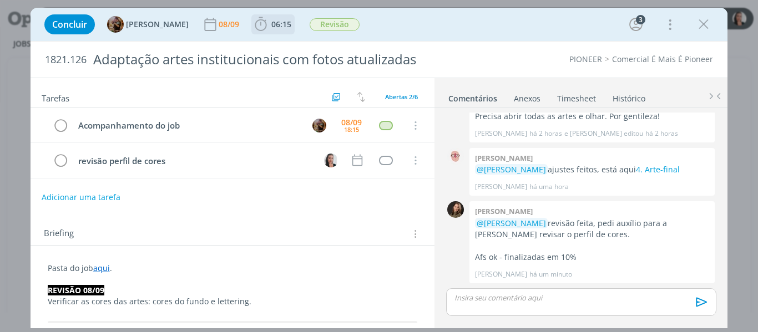
click at [269, 28] on icon "dialog" at bounding box center [260, 24] width 17 height 17
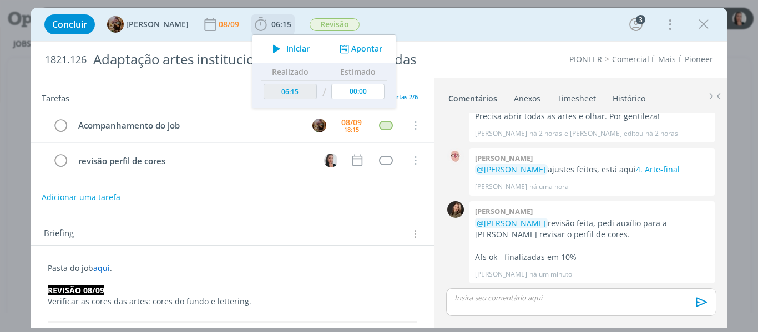
click at [363, 47] on button "Apontar" at bounding box center [360, 49] width 46 height 12
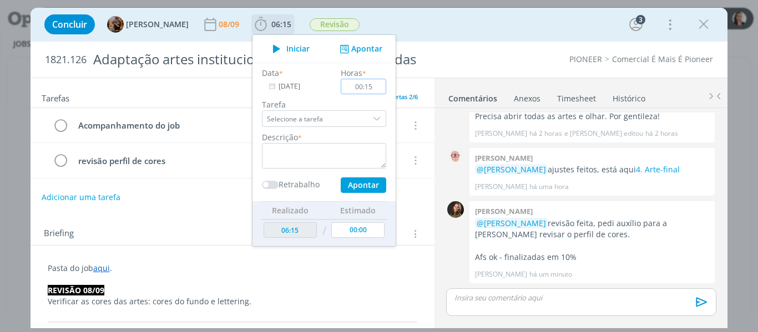
type input "00:15"
click at [384, 149] on textarea "dialog" at bounding box center [324, 156] width 124 height 26
type textarea "conferência cores AFs"
click at [384, 180] on button "Apontar" at bounding box center [363, 185] width 45 height 16
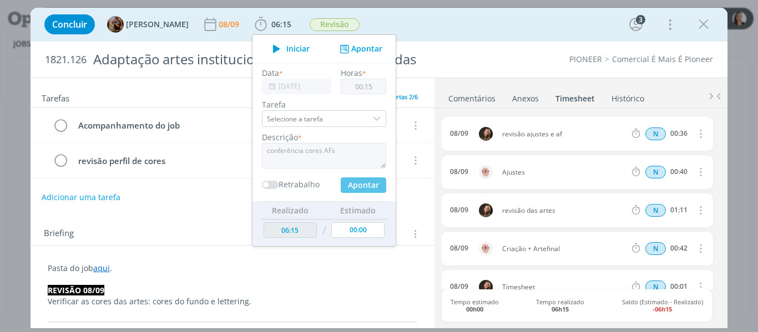
type input "06:30"
type input "00:00"
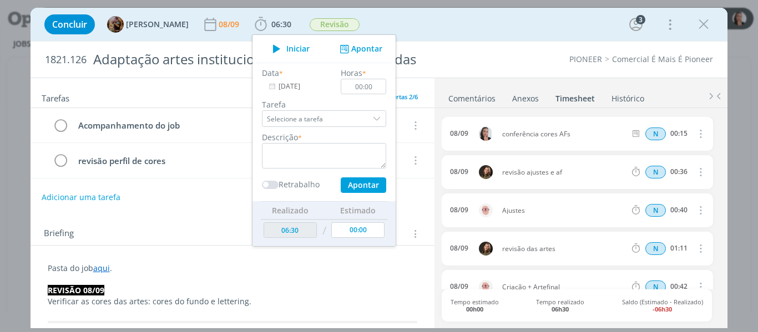
click at [571, 24] on div "Concluir [PERSON_NAME] [DATE] 06:30 Iniciar Apontar Data * [DATE] Horas * 00:00…" at bounding box center [379, 24] width 681 height 27
